Goal: Task Accomplishment & Management: Use online tool/utility

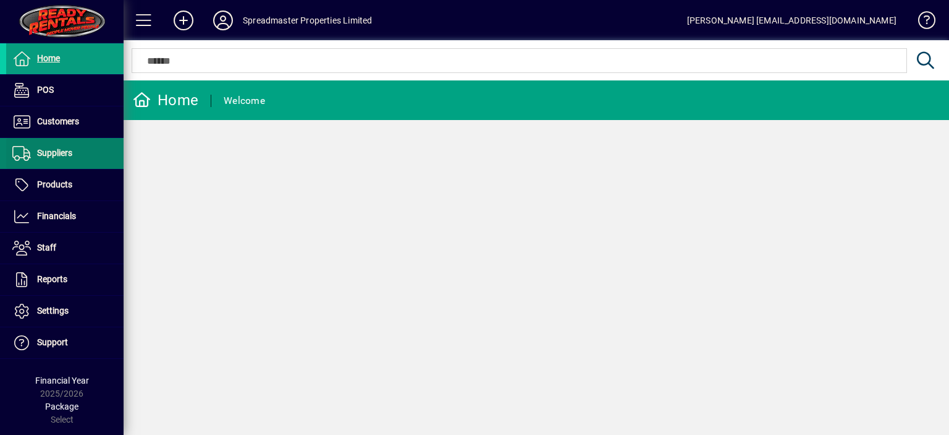
click at [62, 149] on span "Suppliers" at bounding box center [54, 153] width 35 height 10
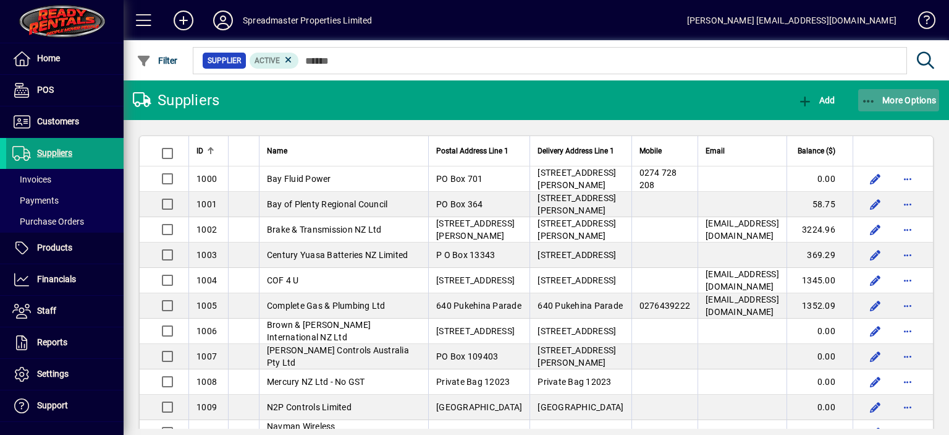
click at [897, 101] on span "More Options" at bounding box center [899, 100] width 75 height 10
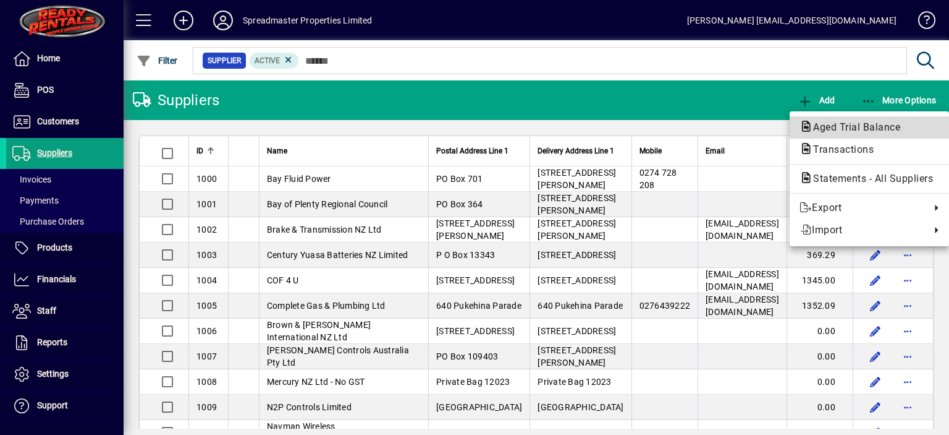
click at [828, 125] on span "Aged Trial Balance" at bounding box center [853, 127] width 107 height 12
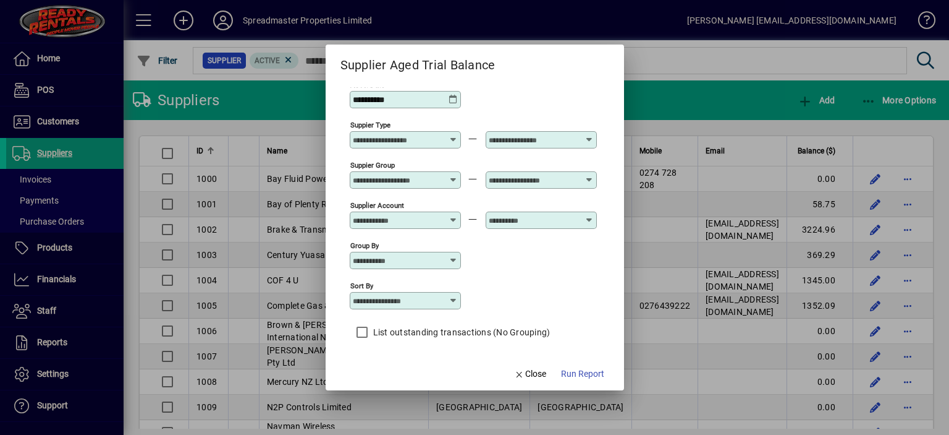
scroll to position [11, 0]
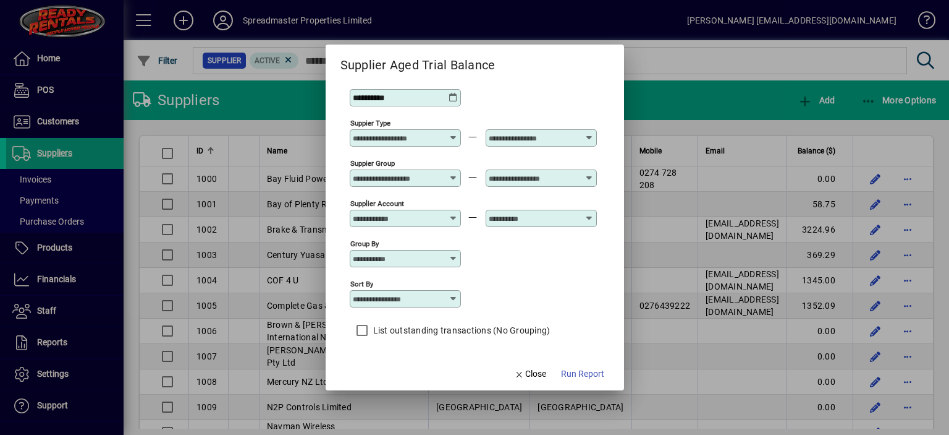
click at [456, 301] on icon at bounding box center [454, 299] width 10 height 10
click at [412, 367] on div "Supplier Name" at bounding box center [388, 373] width 59 height 13
type input "**********"
click at [571, 370] on span "Run Report" at bounding box center [582, 373] width 43 height 13
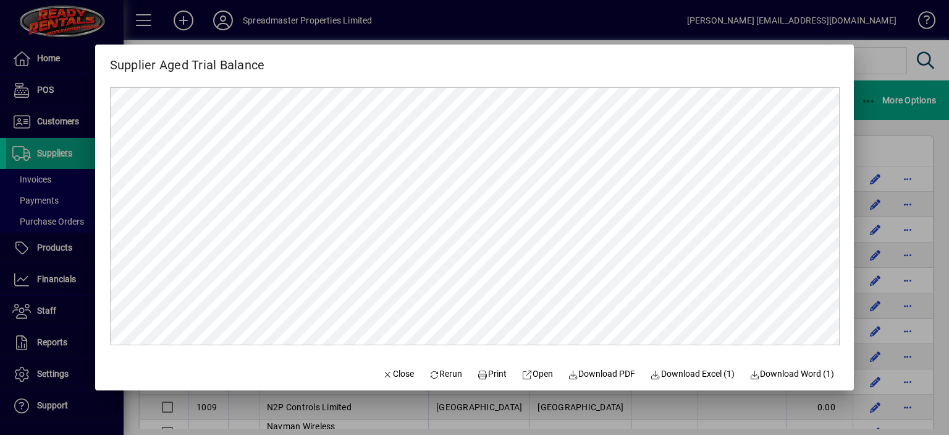
scroll to position [0, 0]
click at [388, 373] on span "Close" at bounding box center [398, 373] width 32 height 13
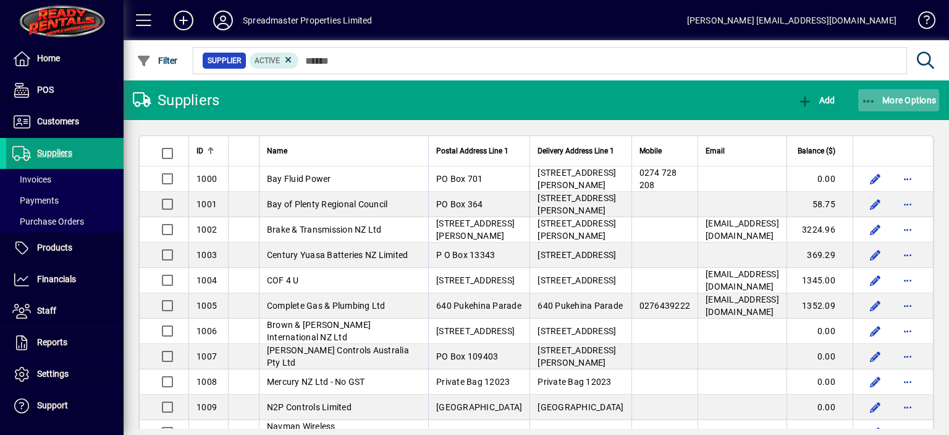
click at [890, 98] on span "More Options" at bounding box center [899, 100] width 75 height 10
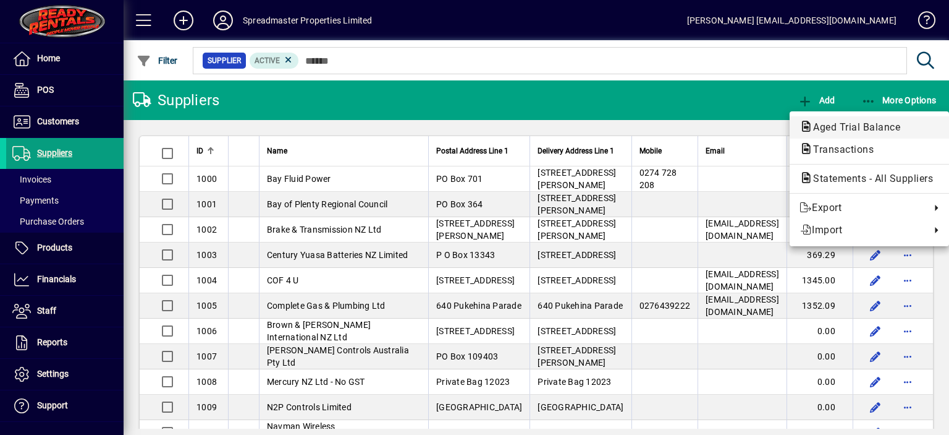
click at [844, 125] on span "Aged Trial Balance" at bounding box center [853, 127] width 107 height 12
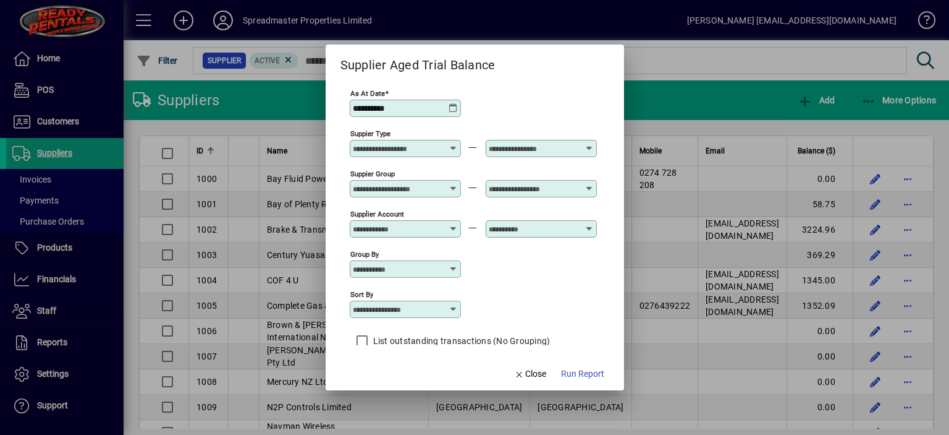
click at [454, 306] on icon at bounding box center [454, 309] width 10 height 10
click at [398, 380] on div "Supplier Name" at bounding box center [388, 384] width 59 height 13
type input "**********"
click at [569, 375] on span "Run Report" at bounding box center [582, 373] width 43 height 13
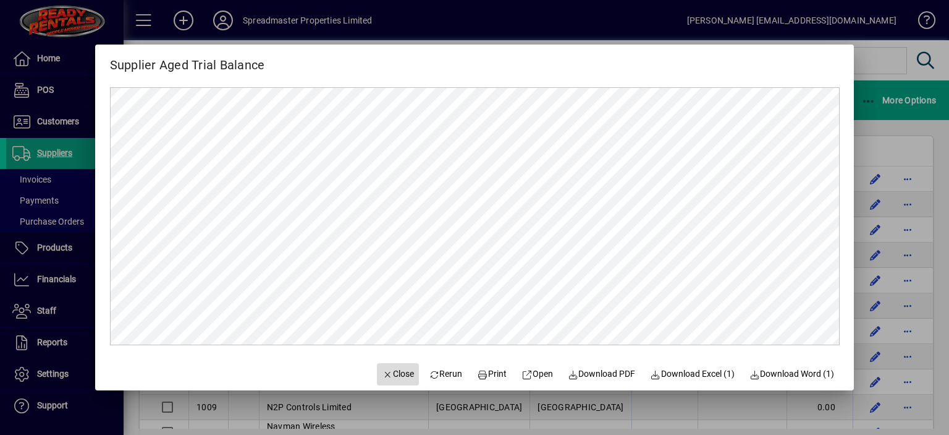
click at [393, 373] on span "Close" at bounding box center [398, 373] width 32 height 13
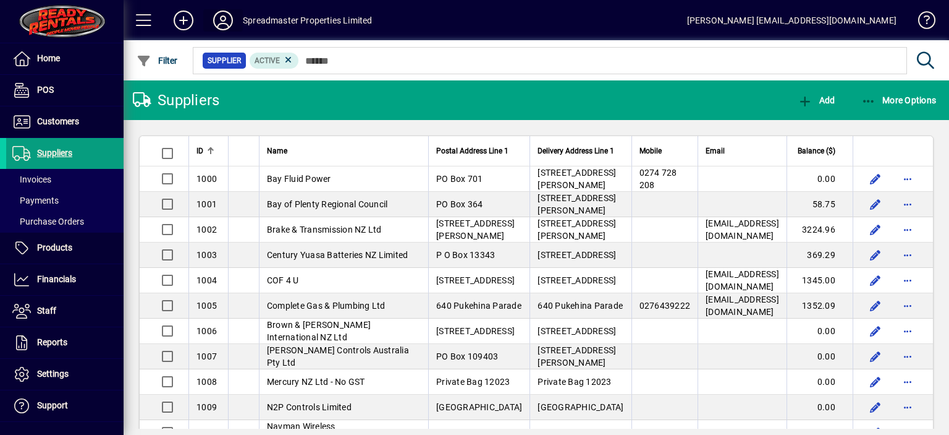
click at [226, 16] on icon at bounding box center [223, 21] width 25 height 20
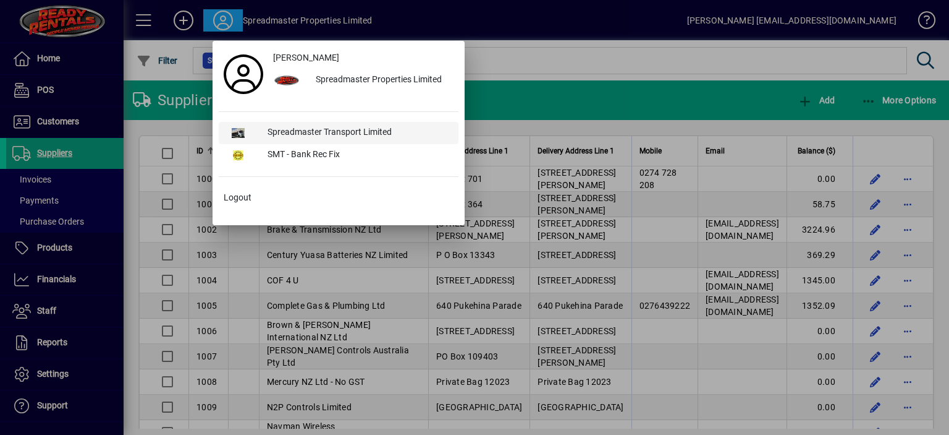
click at [304, 129] on div "Spreadmaster Transport Limited" at bounding box center [358, 133] width 201 height 22
